Goal: Submit feedback/report problem: Submit feedback/report problem

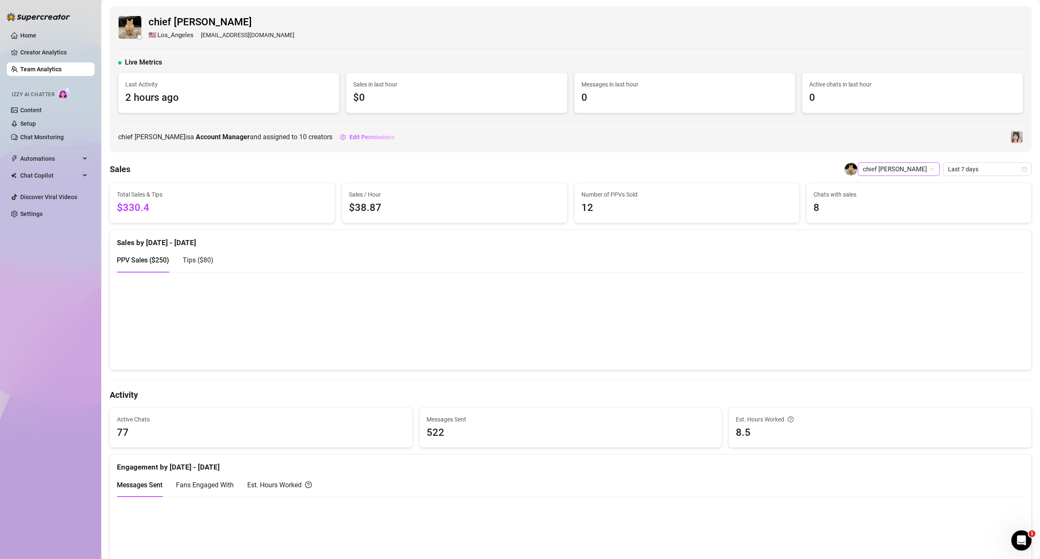
click at [917, 170] on span "chief [PERSON_NAME]" at bounding box center [899, 169] width 72 height 13
type input "jm"
click at [950, 167] on span "Last 7 days" at bounding box center [987, 169] width 78 height 13
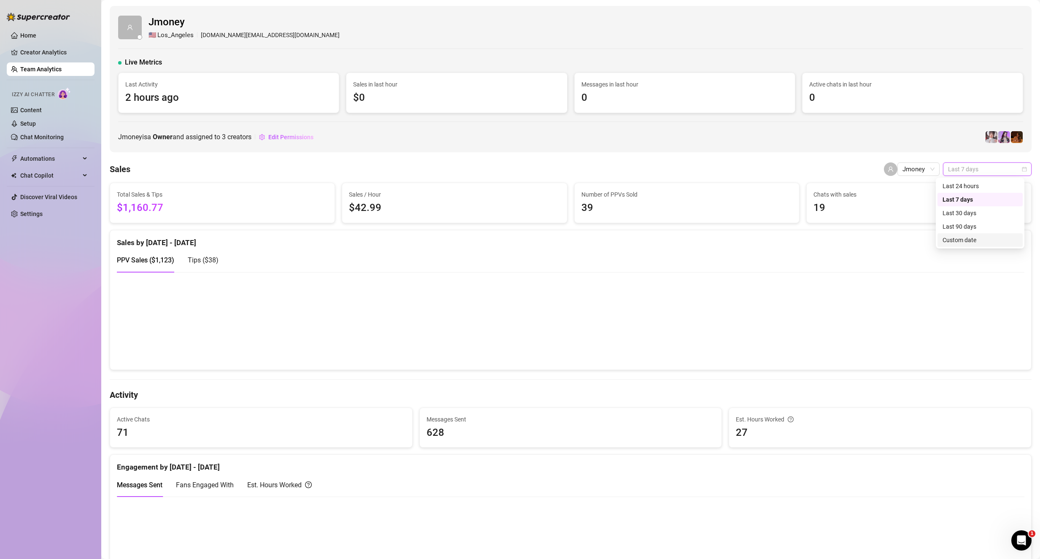
click at [979, 241] on div "Custom date" at bounding box center [980, 239] width 75 height 9
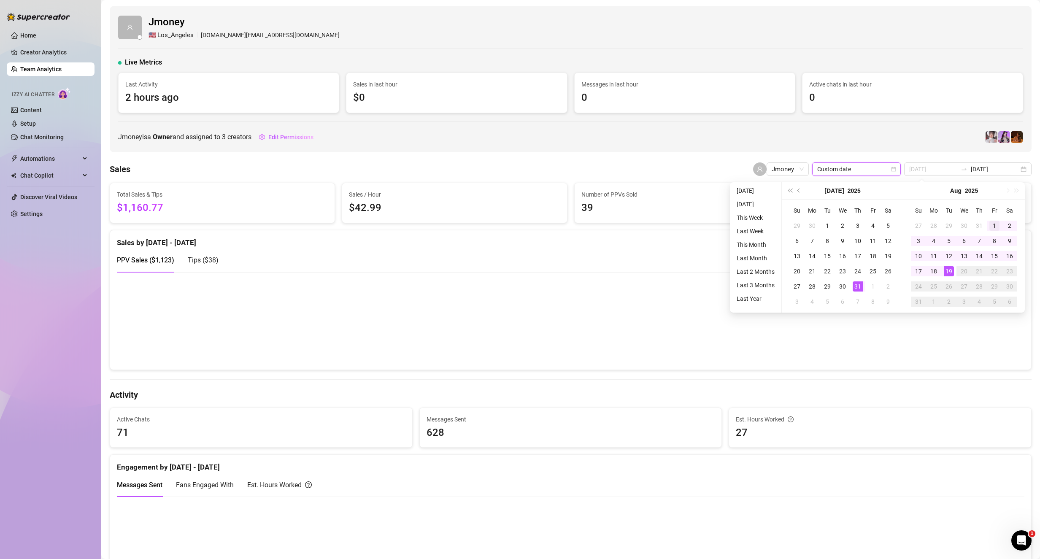
type input "[DATE]"
click at [991, 226] on div "1" at bounding box center [994, 226] width 10 height 10
type input "[DATE]"
click at [990, 256] on div "15" at bounding box center [994, 256] width 10 height 10
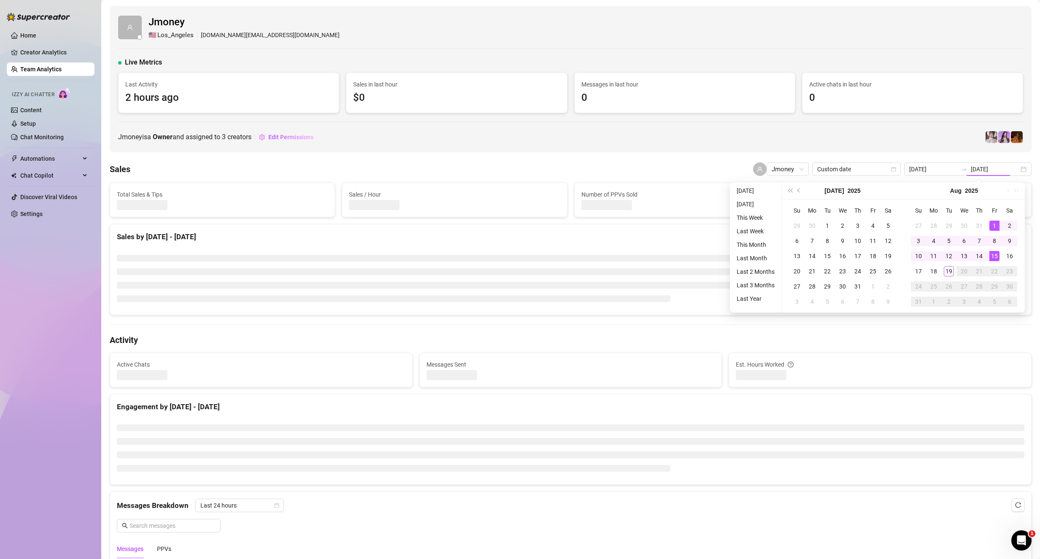
type input "[DATE]"
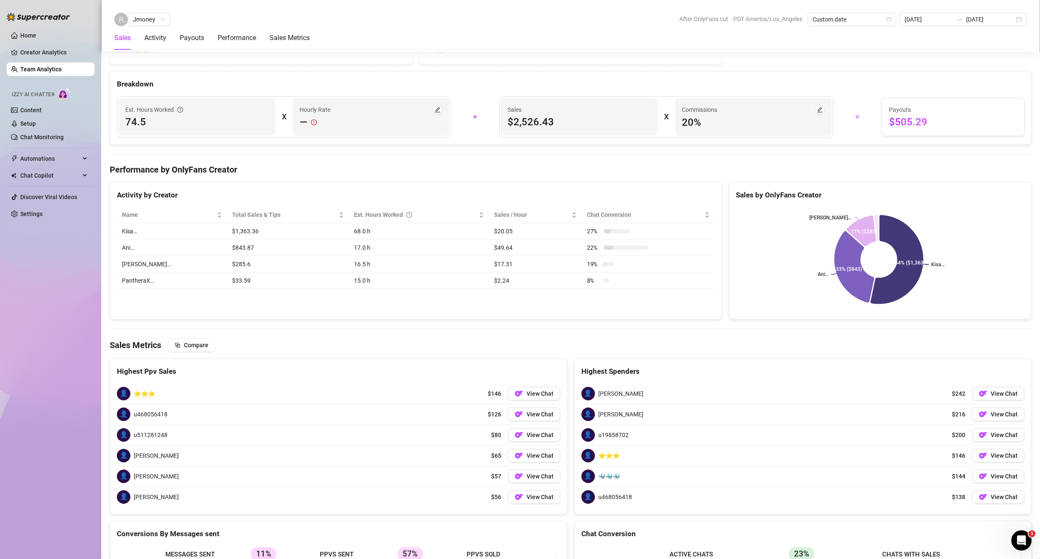
scroll to position [1037, 0]
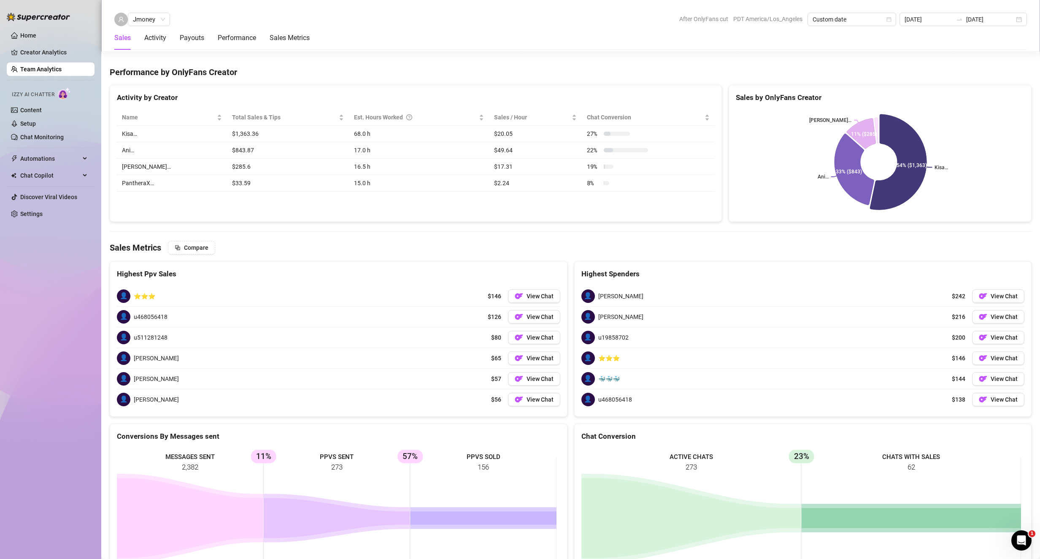
click at [911, 147] on icon at bounding box center [898, 161] width 57 height 95
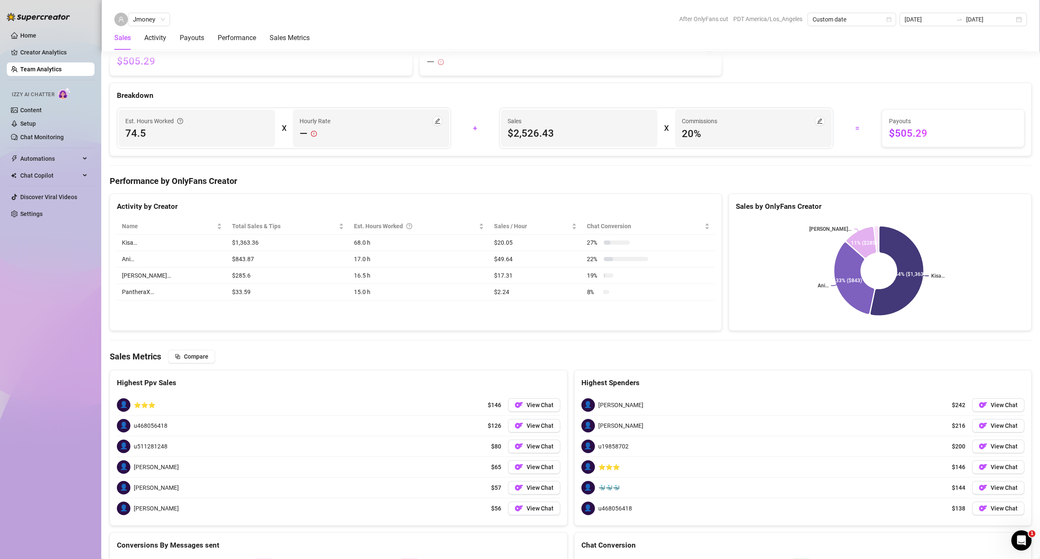
scroll to position [911, 0]
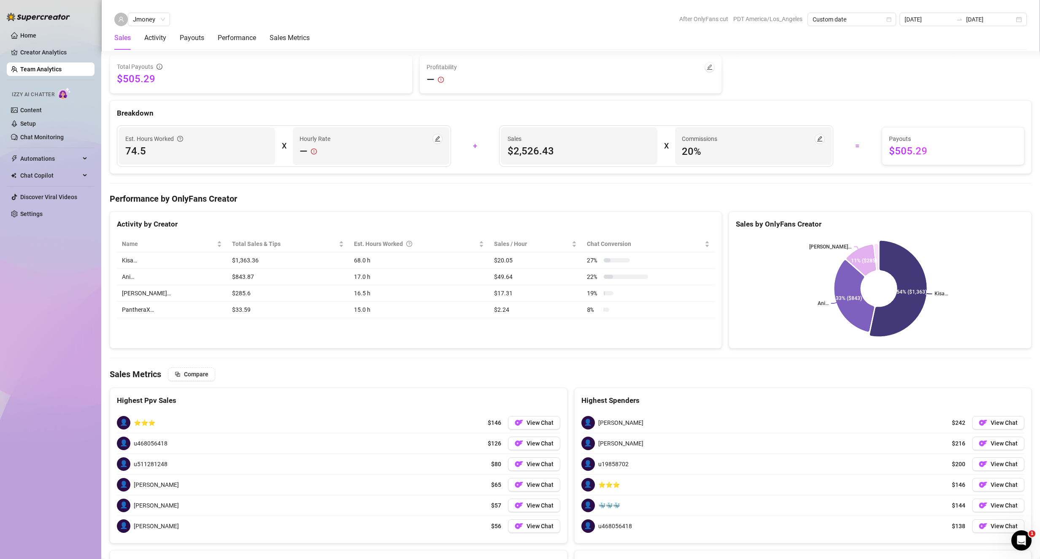
click at [895, 300] on icon at bounding box center [898, 288] width 57 height 95
drag, startPoint x: 901, startPoint y: 290, endPoint x: 932, endPoint y: 296, distance: 30.9
click at [932, 296] on g "Kisa… Ani… [PERSON_NAME]… 54% ($1,363) 33% ($843) 11% ($285)" at bounding box center [878, 288] width 139 height 95
click at [823, 232] on div "Kisa… Ani… [PERSON_NAME]… 54% ($1,363) 33% ($843) 11% ($285)" at bounding box center [880, 288] width 302 height 119
click at [29, 51] on link "Creator Analytics" at bounding box center [54, 53] width 68 height 14
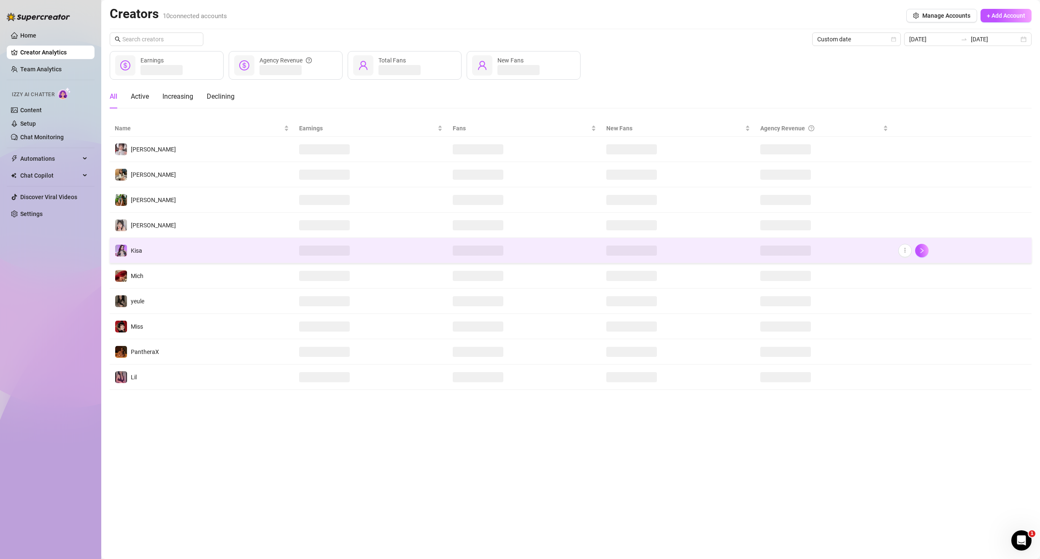
click at [356, 251] on td at bounding box center [371, 250] width 154 height 25
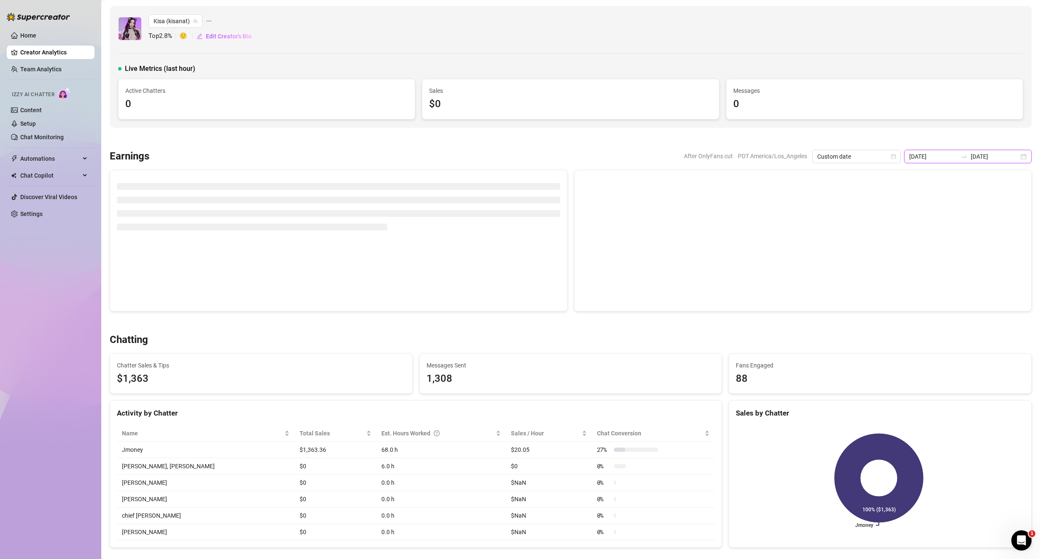
click at [971, 153] on input "[DATE]" at bounding box center [995, 156] width 48 height 9
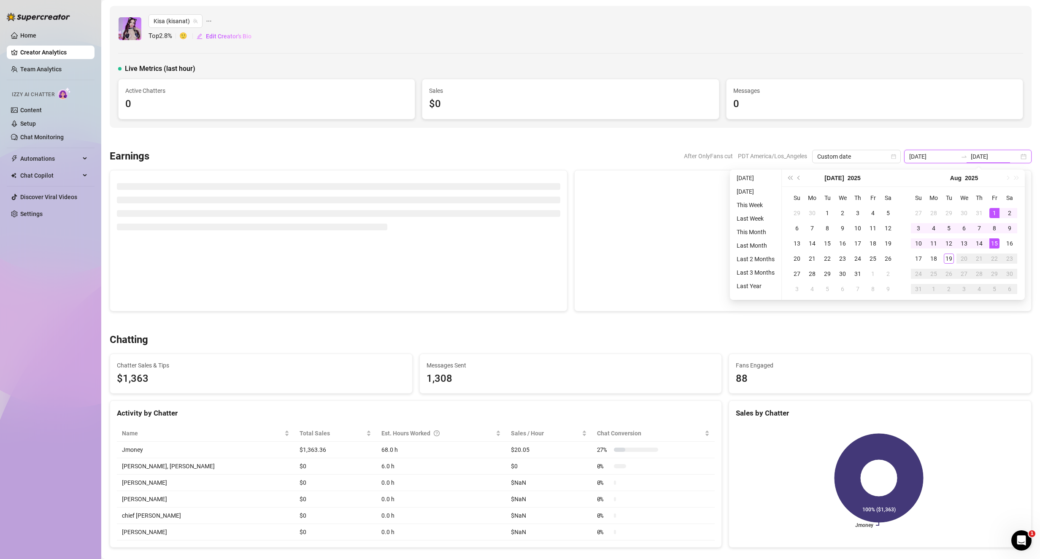
type input "[DATE]"
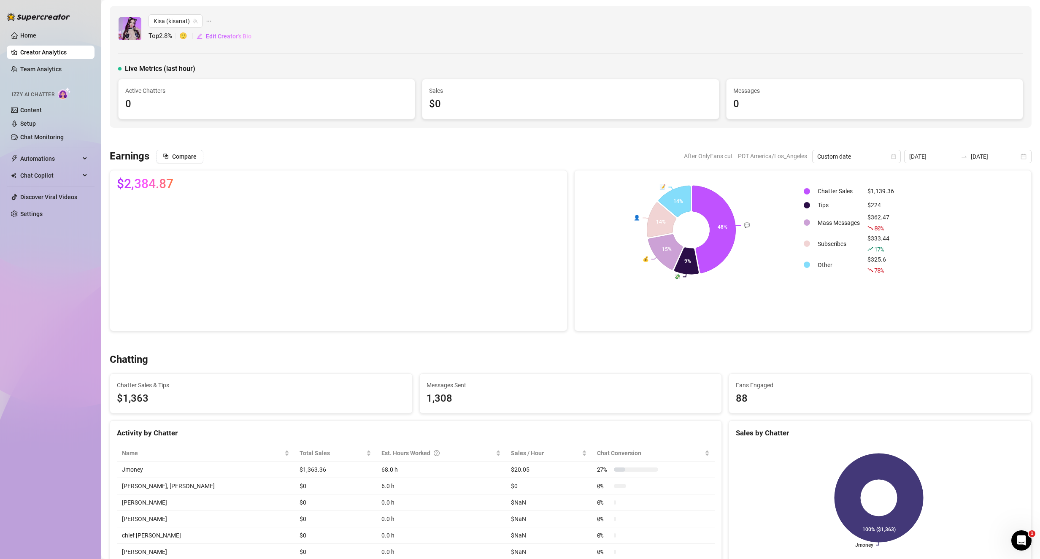
click at [516, 421] on div "Activity by Chatter" at bounding box center [415, 430] width 611 height 18
drag, startPoint x: 818, startPoint y: 186, endPoint x: 917, endPoint y: 267, distance: 128.4
click at [917, 267] on div "Chatter Sales $1,139.36 Tips $224 Mass Messages $362.47 80 % Subscribes $333.44…" at bounding box center [914, 229] width 222 height 105
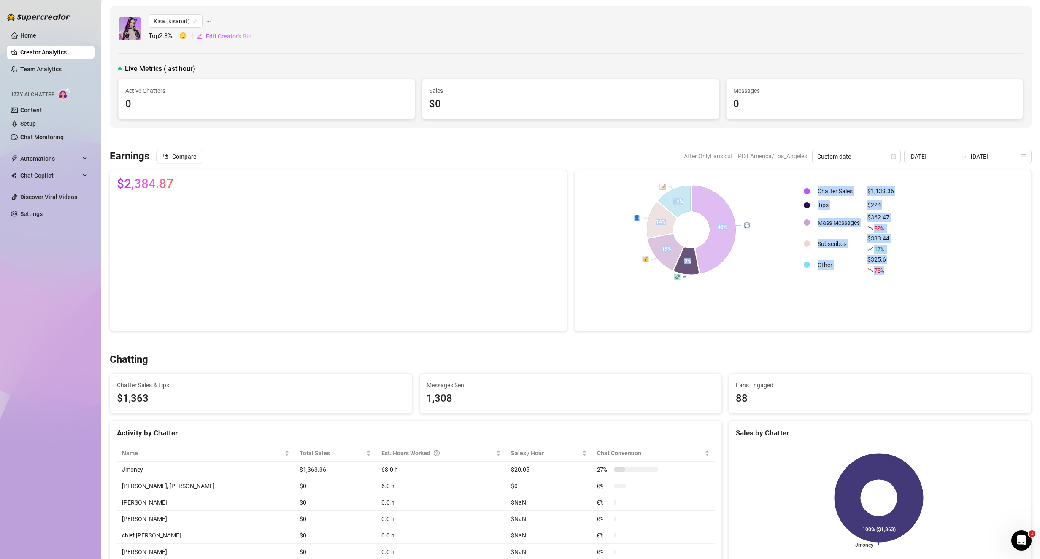
drag, startPoint x: 887, startPoint y: 258, endPoint x: 796, endPoint y: 203, distance: 107.2
click at [796, 203] on div "💬 💸 💰 👤 📝 48% 9% 15% 14% 14% Chatter Sales $1,139.36 Tips $224 Mass Messages $3…" at bounding box center [802, 229] width 443 height 105
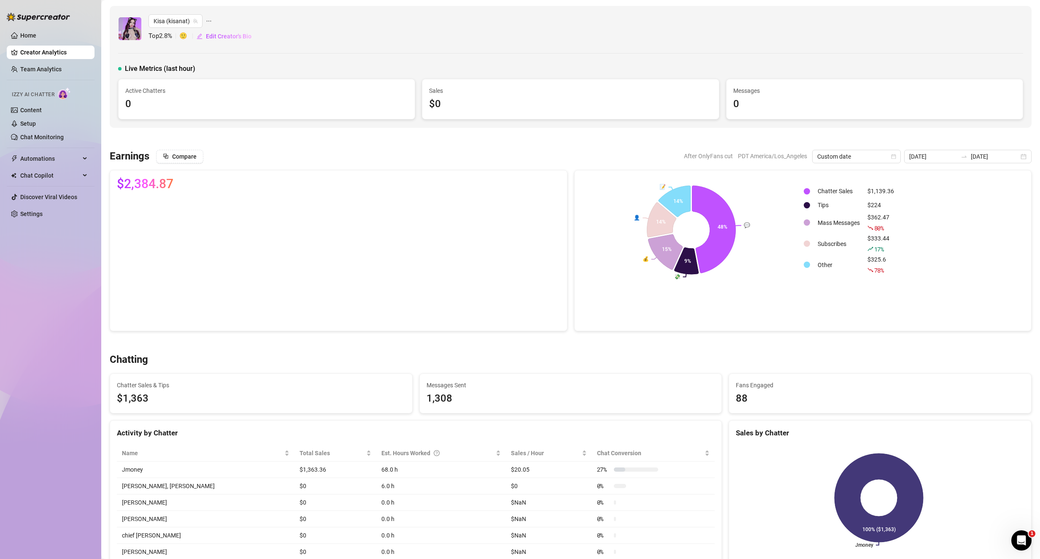
click at [797, 201] on rect at bounding box center [691, 229] width 220 height 105
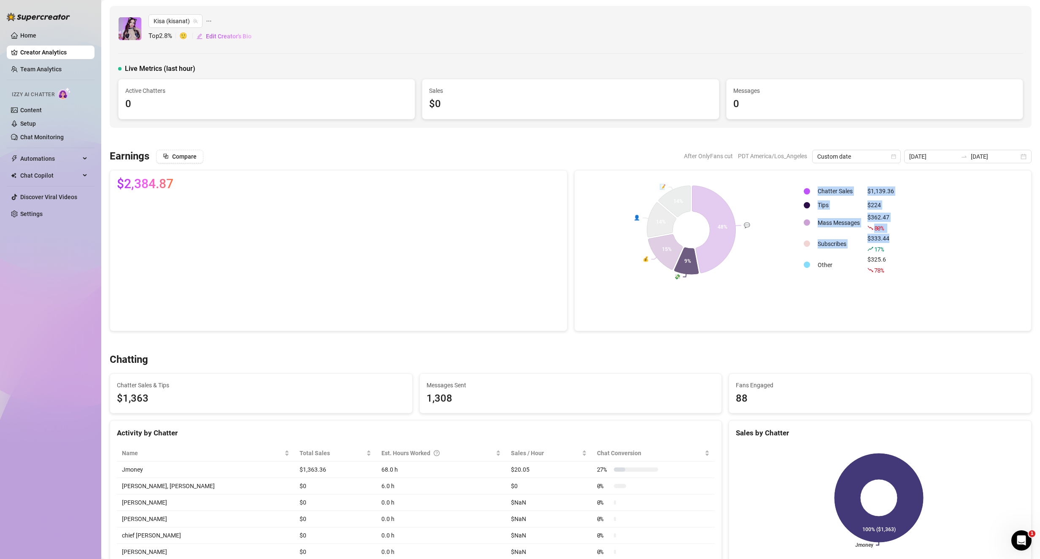
drag, startPoint x: 814, startPoint y: 197, endPoint x: 898, endPoint y: 246, distance: 97.4
click at [895, 240] on div "Chatter Sales $1,139.36 Tips $224 Mass Messages $362.47 80 % Subscribes $333.44…" at bounding box center [914, 229] width 222 height 105
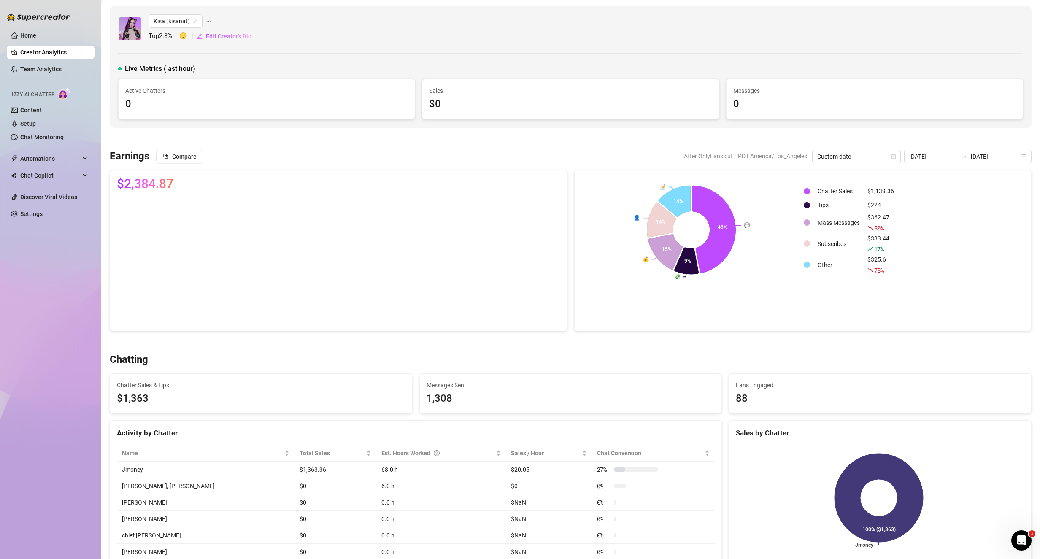
click at [898, 246] on div "Chatter Sales $1,139.36 Tips $224 Mass Messages $362.47 80 % Subscribes $333.44…" at bounding box center [914, 229] width 222 height 105
click at [877, 265] on div "$325.6 78 %" at bounding box center [880, 265] width 27 height 20
click at [868, 260] on div "$325.6 78 %" at bounding box center [880, 265] width 27 height 20
click at [867, 240] on div "$333.44 17 %" at bounding box center [880, 244] width 27 height 20
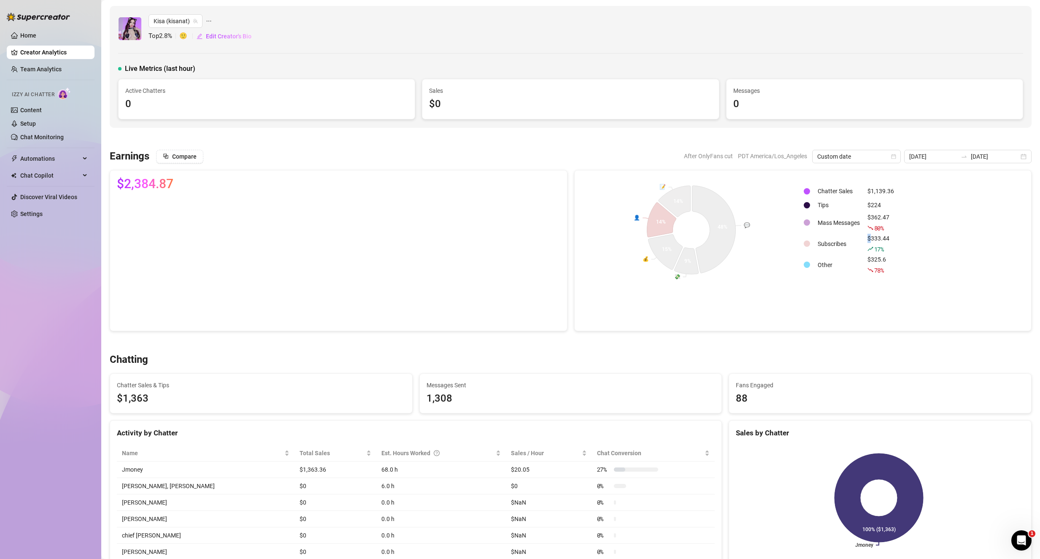
click at [867, 240] on div "$333.44 17 %" at bounding box center [880, 244] width 27 height 20
click at [869, 219] on div "$362.47 80 %" at bounding box center [880, 223] width 27 height 20
click at [870, 207] on div "$224" at bounding box center [880, 204] width 27 height 9
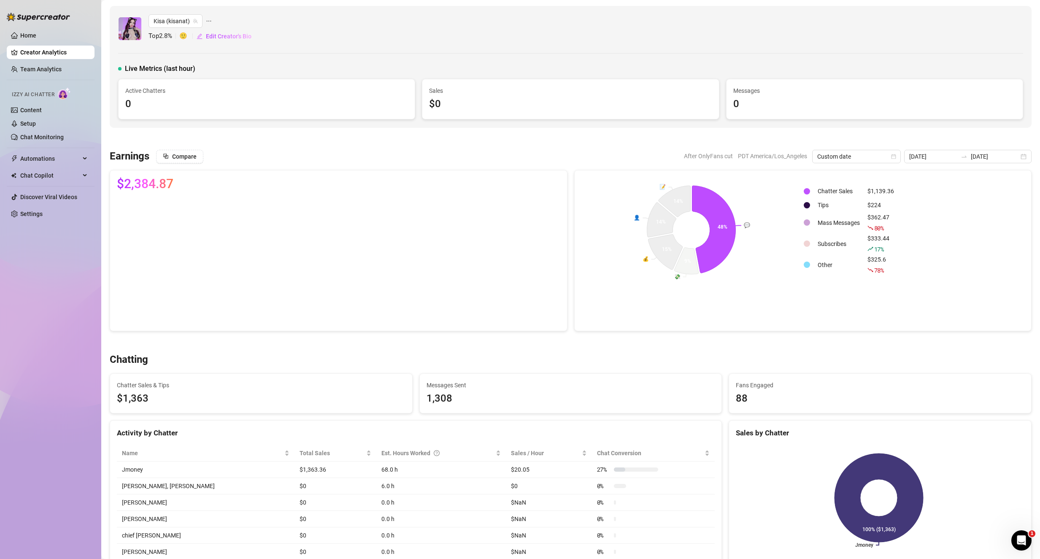
click at [870, 190] on div "$1,139.36" at bounding box center [880, 190] width 27 height 9
click at [875, 204] on div "$224" at bounding box center [880, 204] width 27 height 9
click at [881, 215] on div "$362.47 80 %" at bounding box center [880, 223] width 27 height 20
click at [883, 237] on div "$333.44 17 %" at bounding box center [880, 244] width 27 height 20
click at [883, 258] on div "$325.6 78 %" at bounding box center [880, 265] width 27 height 20
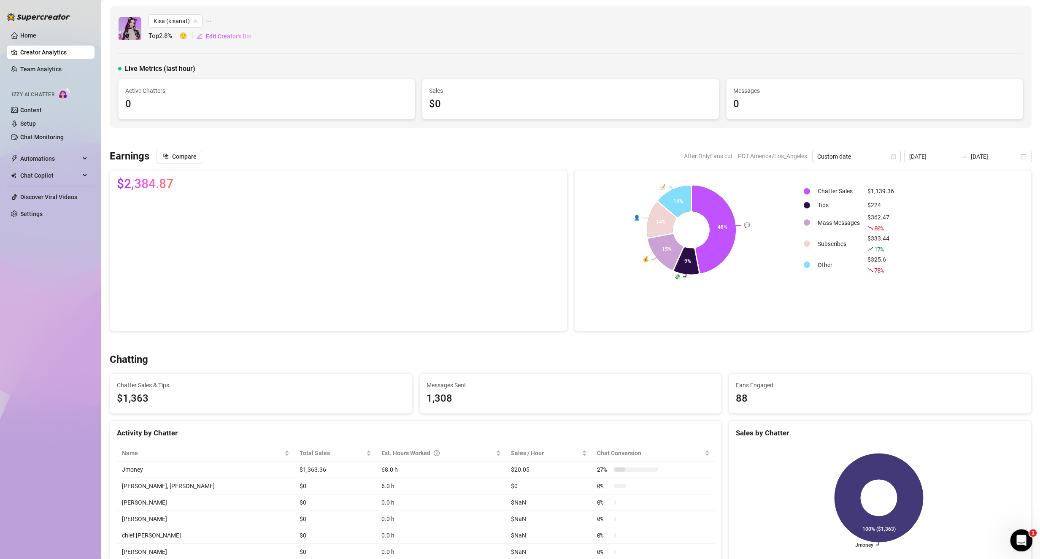
click at [1010, 541] on div "Open Intercom Messenger" at bounding box center [1020, 539] width 28 height 28
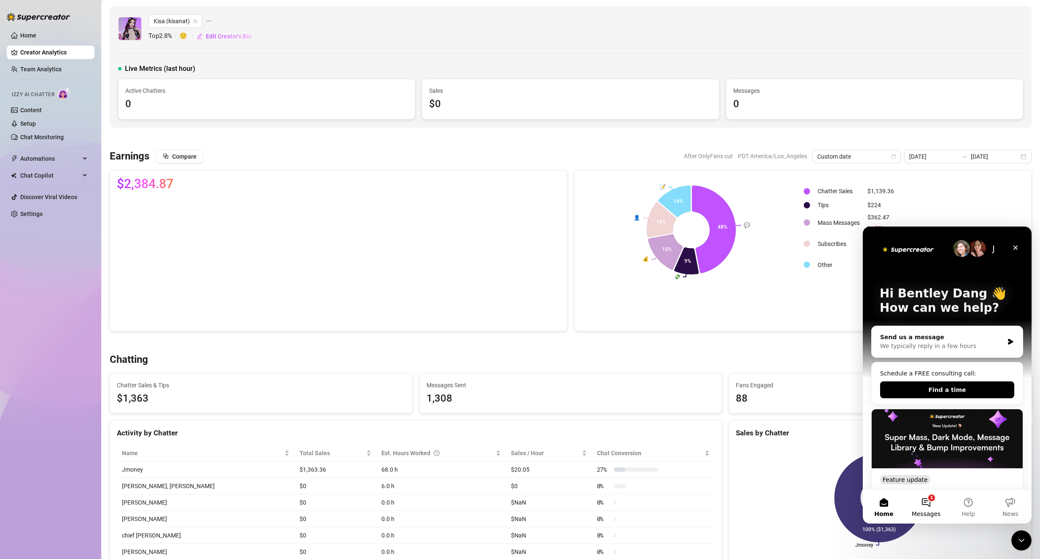
click at [920, 508] on button "1 Messages" at bounding box center [926, 507] width 42 height 34
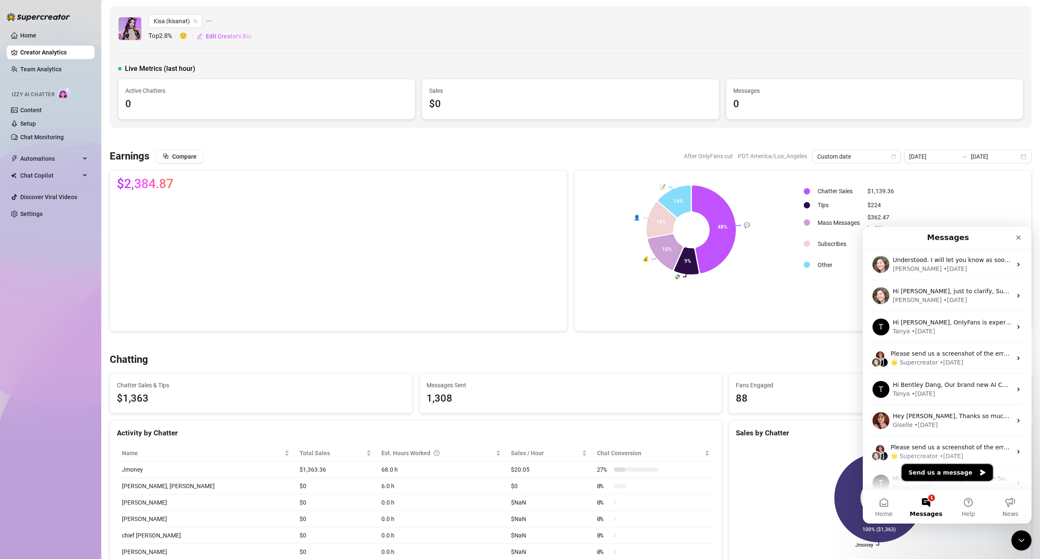
click at [935, 473] on button "Send us a message" at bounding box center [947, 472] width 91 height 17
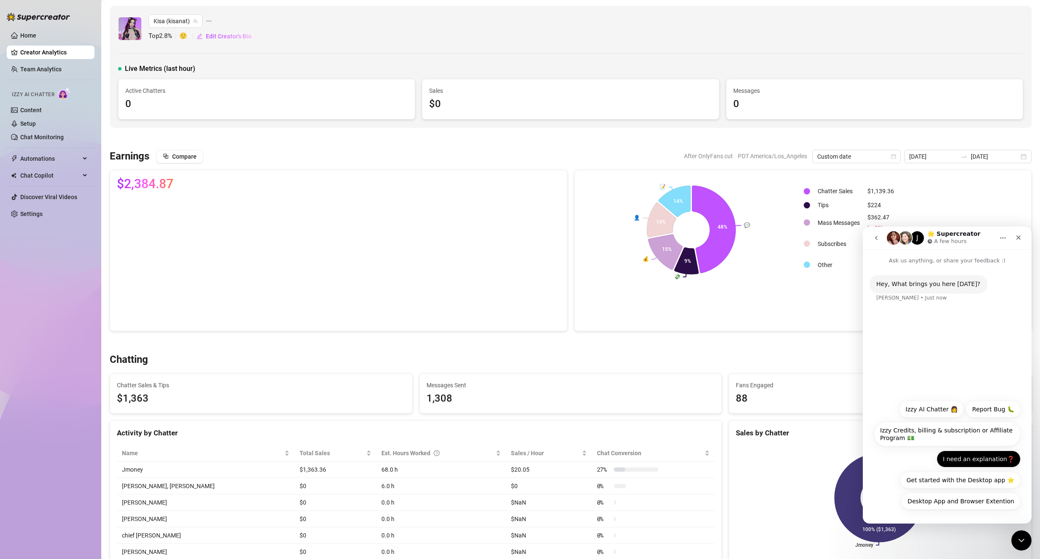
click at [1005, 460] on button "I need an explanation❓" at bounding box center [979, 459] width 84 height 17
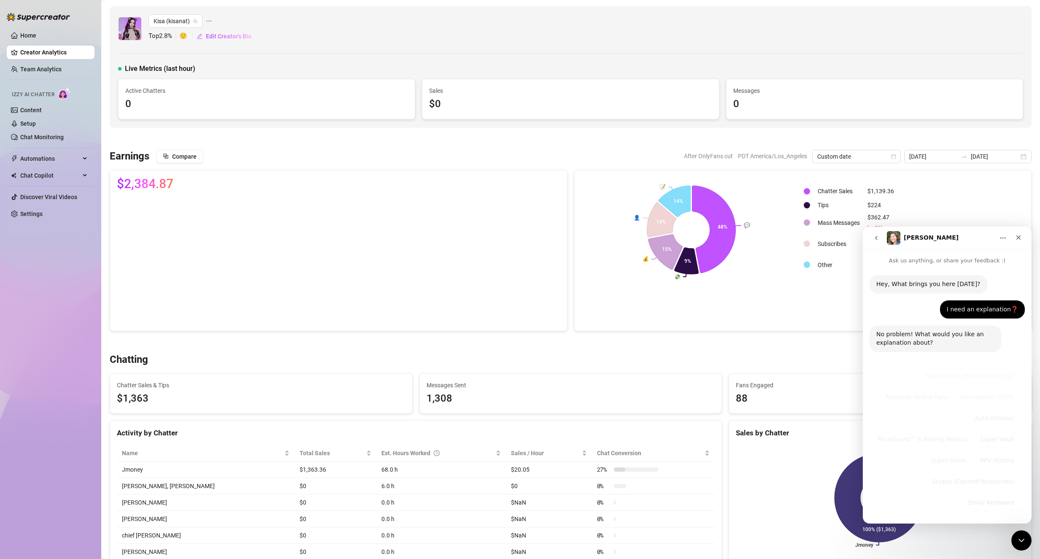
scroll to position [1, 0]
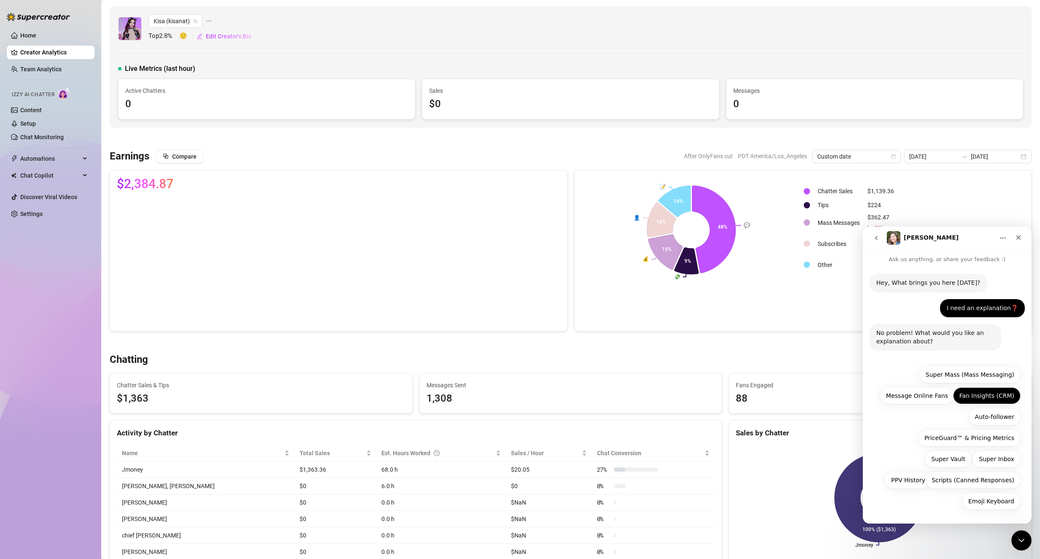
click at [994, 393] on button "Fan Insights (CRM)" at bounding box center [987, 395] width 68 height 17
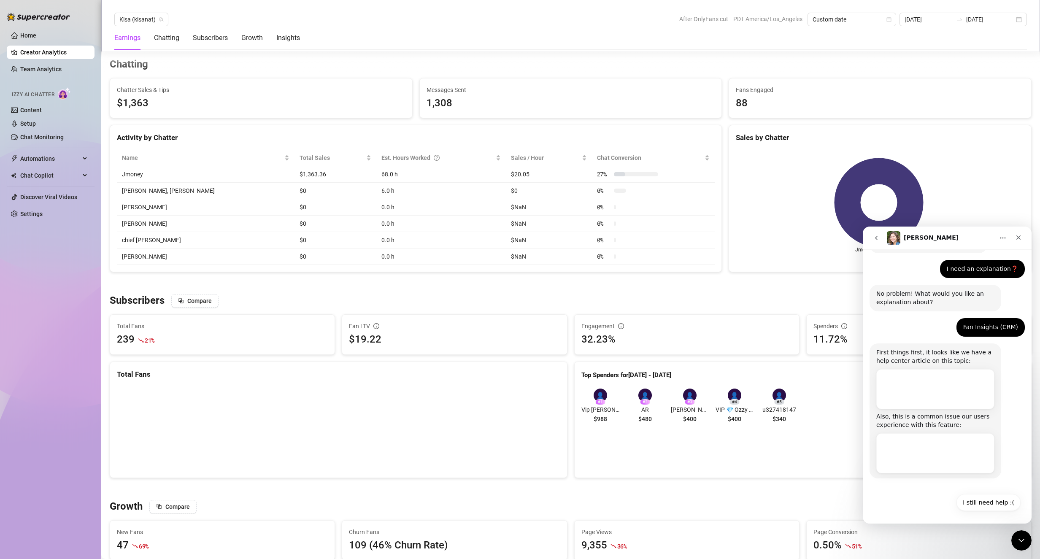
scroll to position [43, 0]
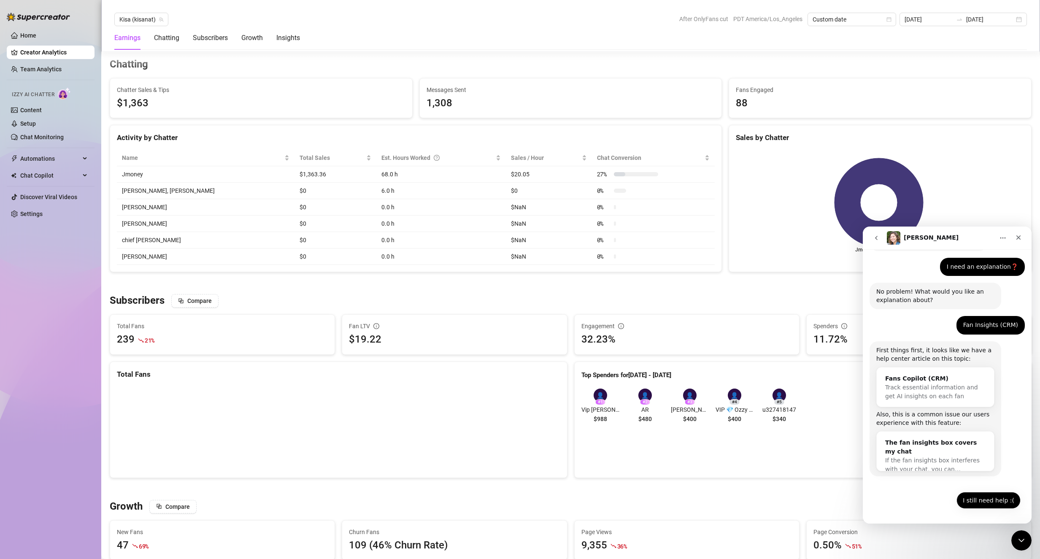
click at [973, 502] on button "I still need help :(" at bounding box center [988, 500] width 64 height 17
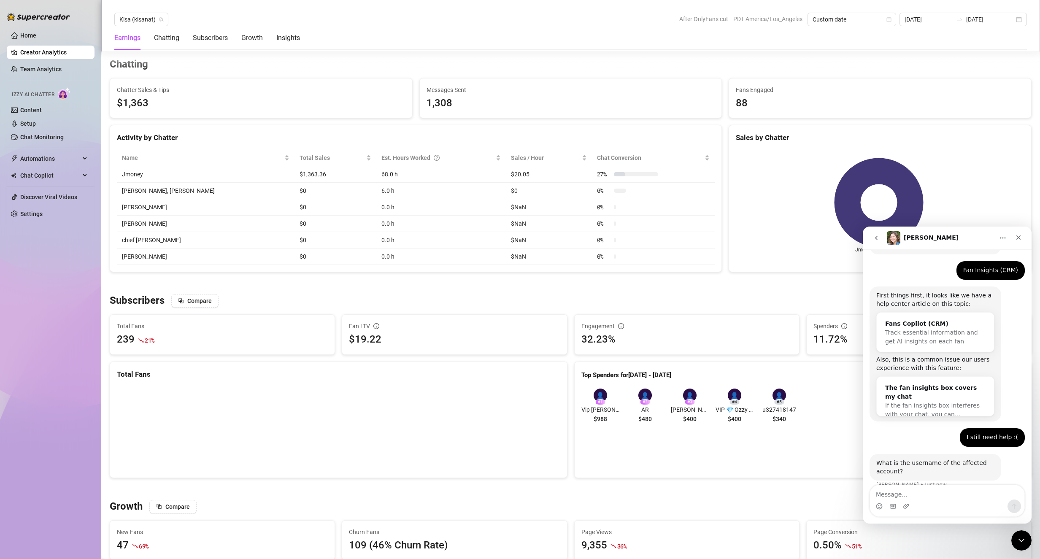
scroll to position [110, 0]
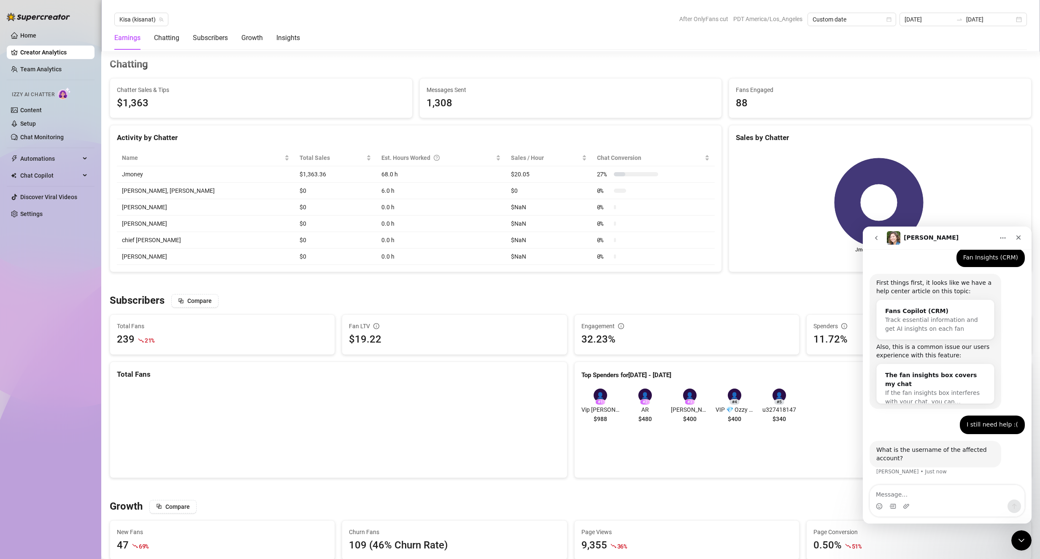
click at [922, 498] on textarea "Message…" at bounding box center [947, 492] width 154 height 14
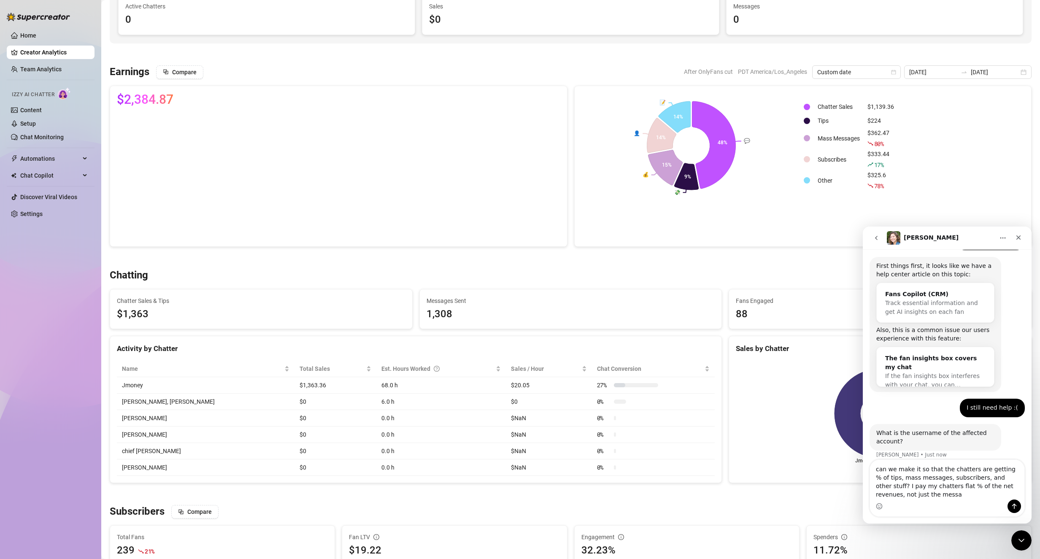
scroll to position [135, 0]
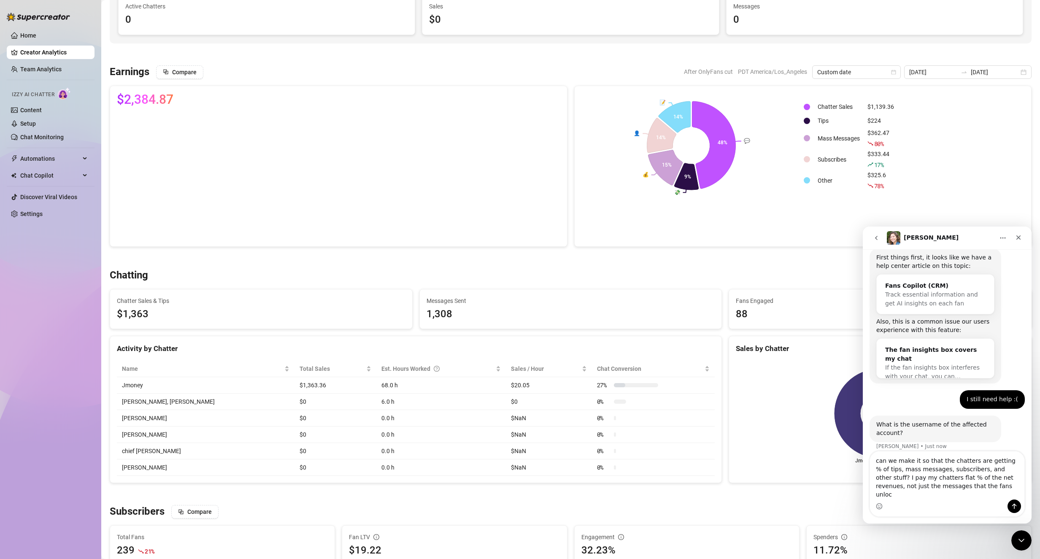
type textarea "can we make it so that the chatters are getting % of tips, mass messages, subsc…"
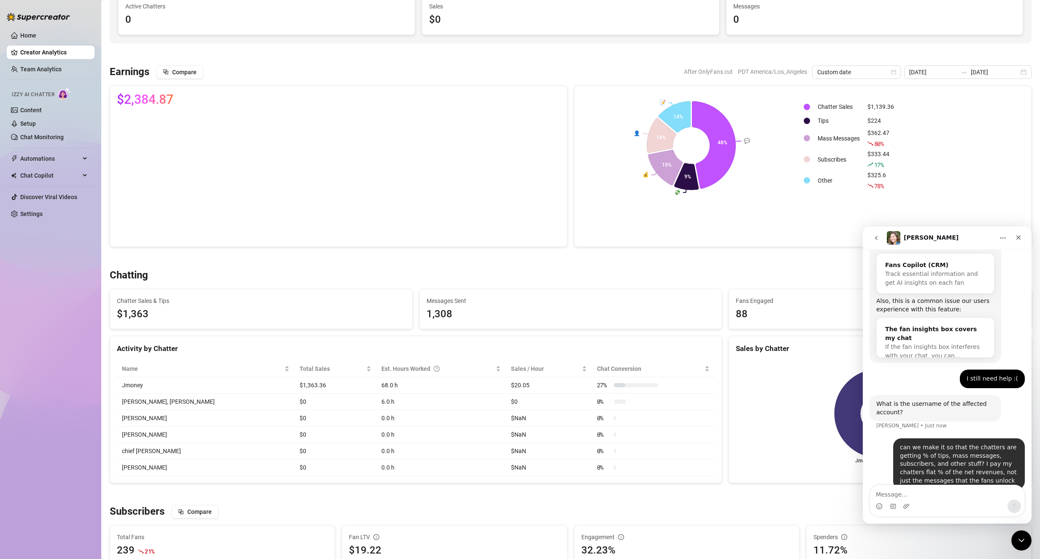
scroll to position [168, 0]
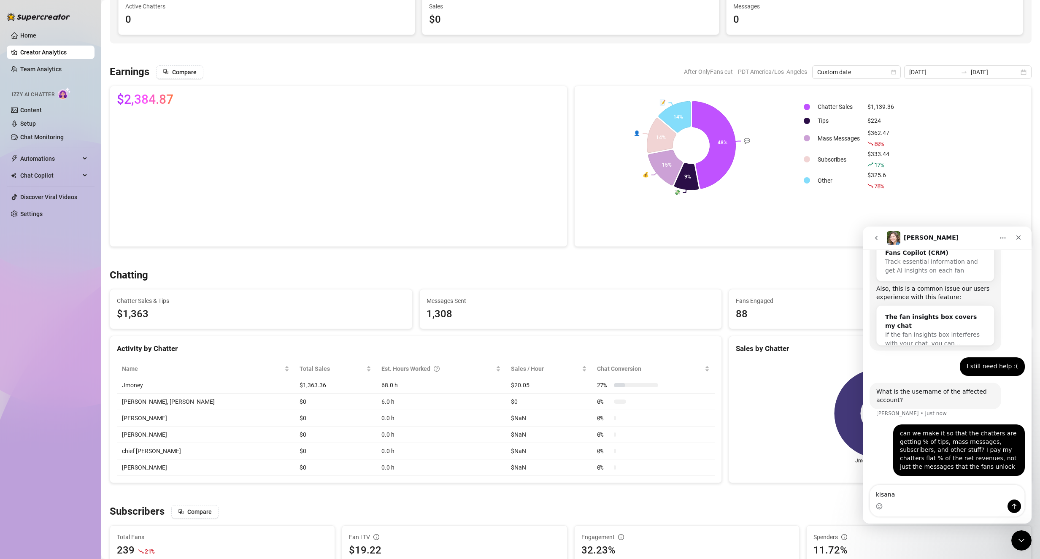
type textarea "kisanat"
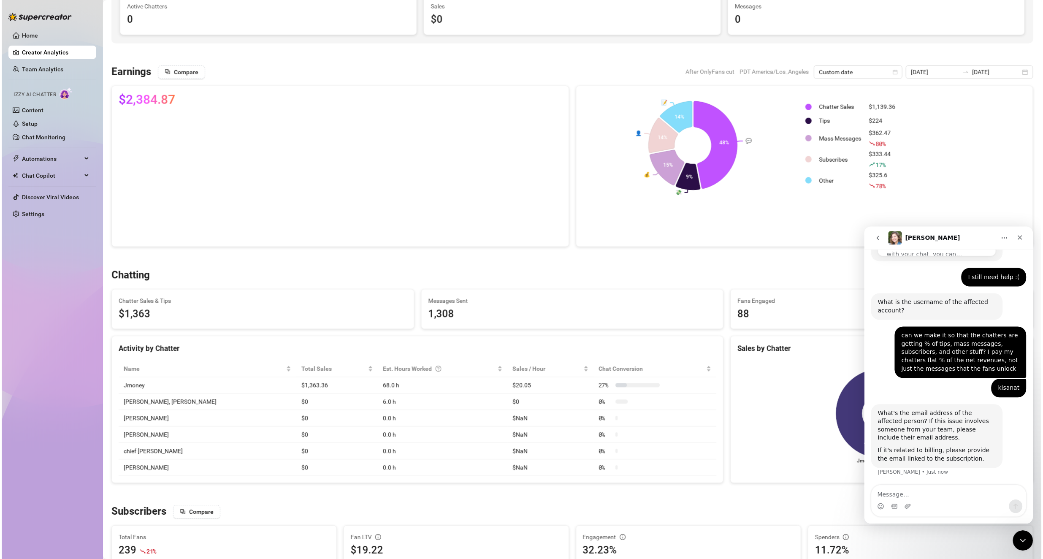
scroll to position [258, 0]
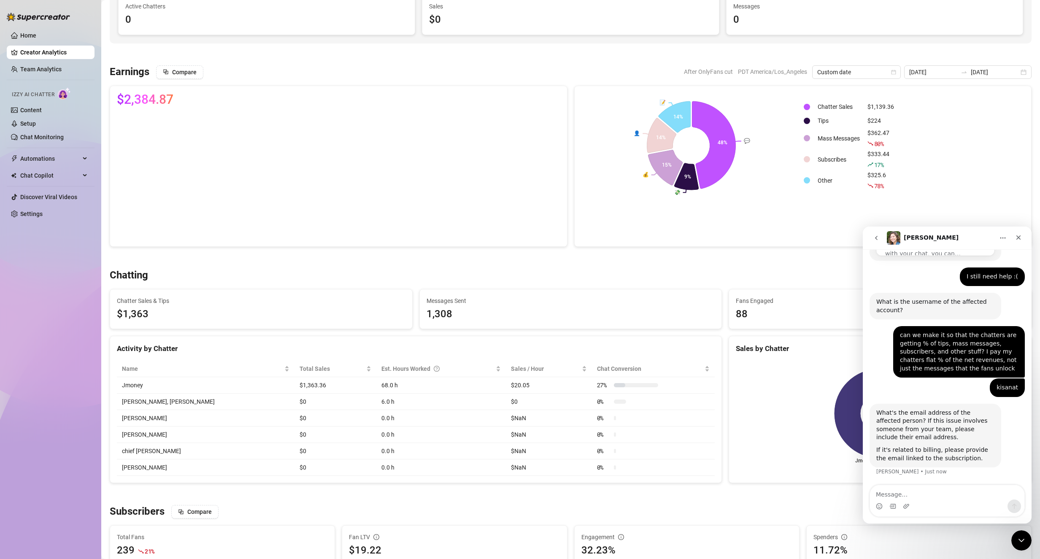
click at [58, 366] on div "Home Creator Analytics Team Analytics Izzy AI Chatter Content Setup Chat Monito…" at bounding box center [51, 275] width 88 height 551
